Goal: Information Seeking & Learning: Learn about a topic

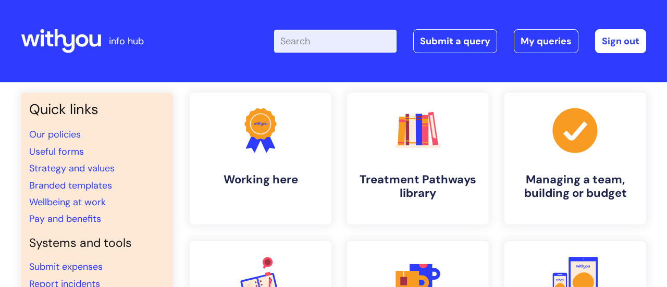
click at [352, 43] on input "Enter your search term here..." at bounding box center [335, 41] width 122 height 23
click at [305, 39] on input "Enter your search term here..." at bounding box center [335, 41] width 122 height 23
click at [307, 40] on input "Enter your search term here..." at bounding box center [335, 41] width 122 height 23
type input "managin"
click button "Search" at bounding box center [0, 0] width 0 height 0
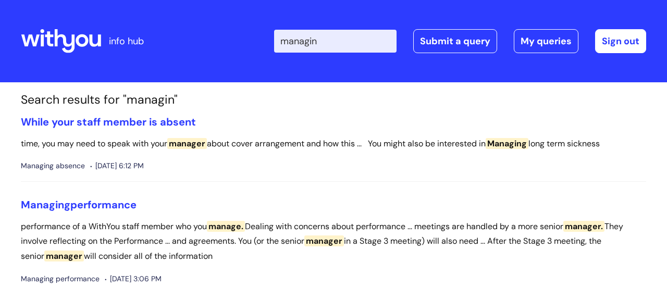
click at [335, 45] on input "managin" at bounding box center [335, 41] width 122 height 23
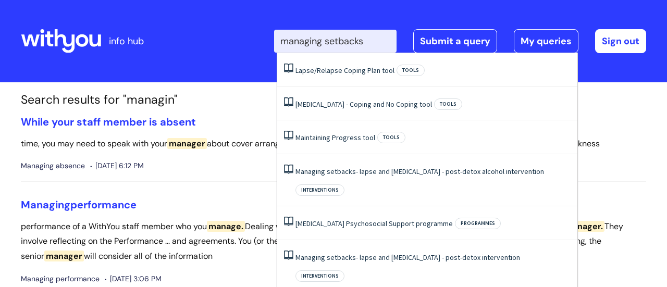
type input "managing setbacks"
click button "Search" at bounding box center [0, 0] width 0 height 0
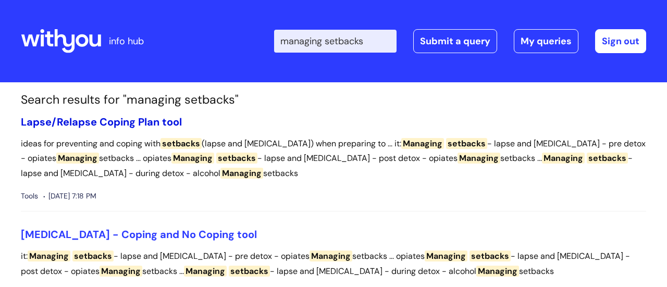
click at [104, 117] on link "Lapse/Relapse Coping Plan tool" at bounding box center [101, 122] width 161 height 14
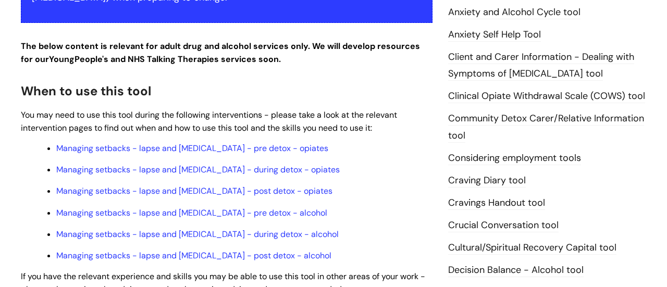
scroll to position [279, 0]
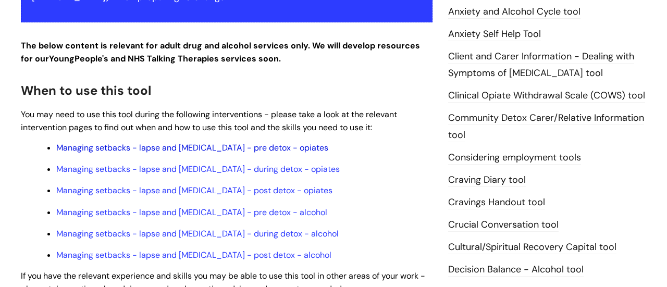
click at [254, 149] on link "Managing setbacks - lapse and [MEDICAL_DATA] - pre detox - opiates" at bounding box center [192, 147] width 272 height 11
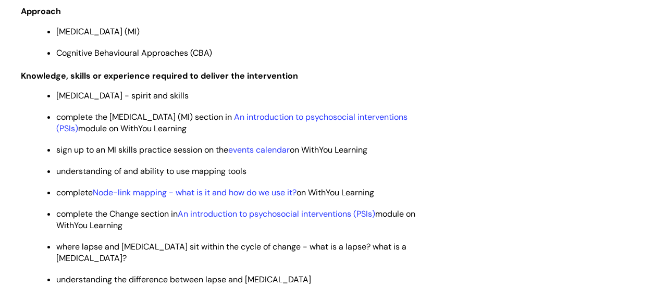
scroll to position [2753, 0]
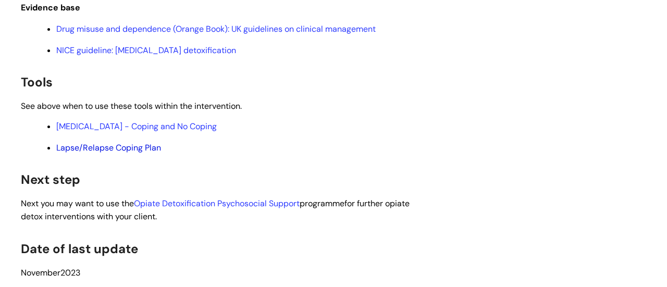
click at [140, 144] on link "Lapse/Relapse Coping Plan" at bounding box center [108, 147] width 105 height 11
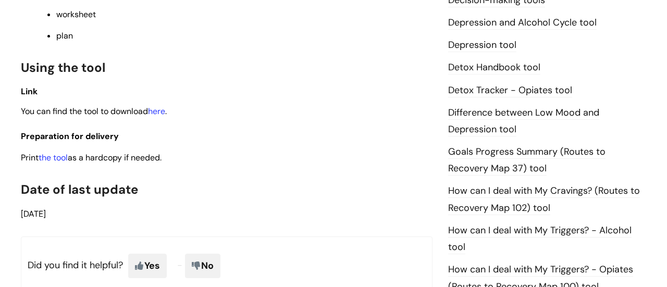
scroll to position [554, 0]
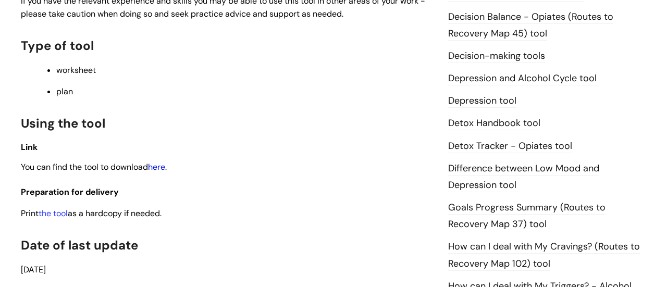
click at [162, 166] on link "here" at bounding box center [156, 167] width 17 height 11
